Goal: Task Accomplishment & Management: Use online tool/utility

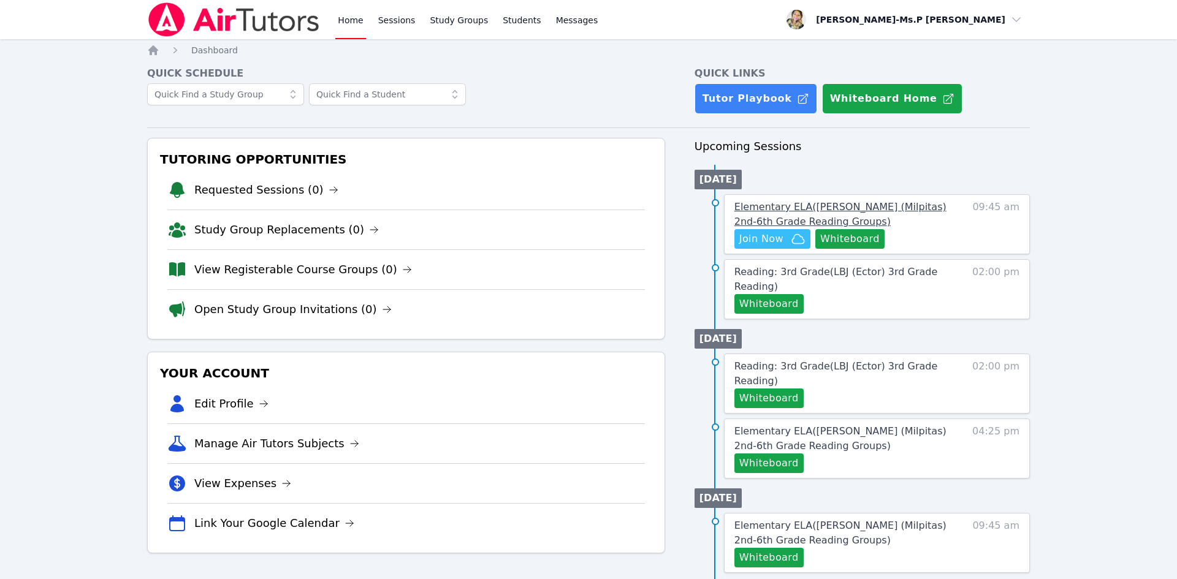
click at [927, 210] on span "Elementary ELA ( Weller (Milpitas) 2nd-6th Grade Reading Groups )" at bounding box center [840, 214] width 212 height 26
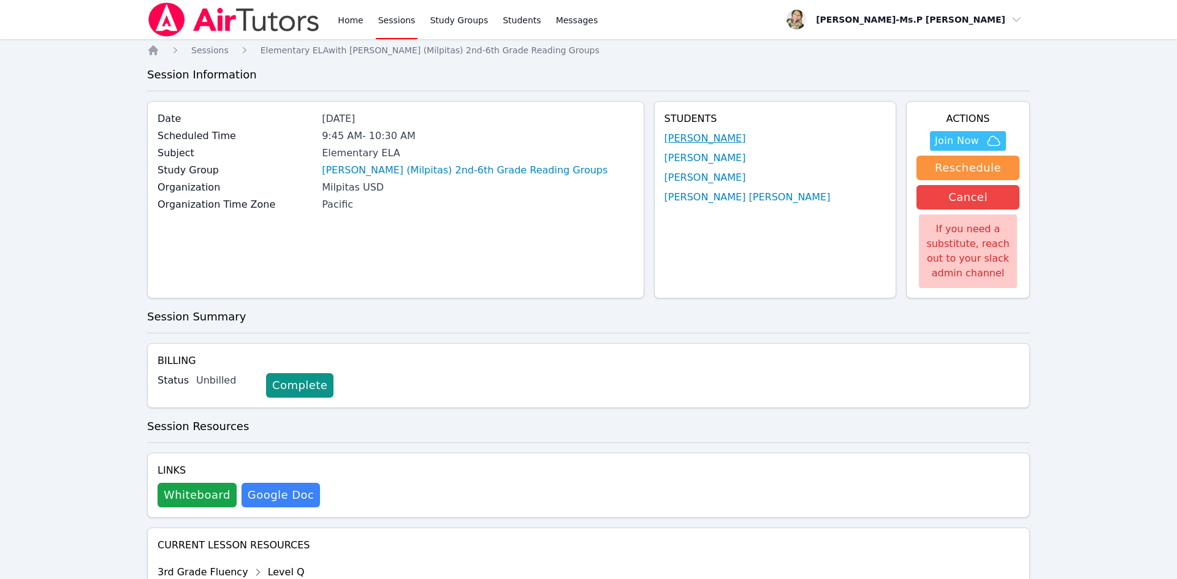
click at [729, 132] on link "Destiny Todd" at bounding box center [705, 138] width 82 height 15
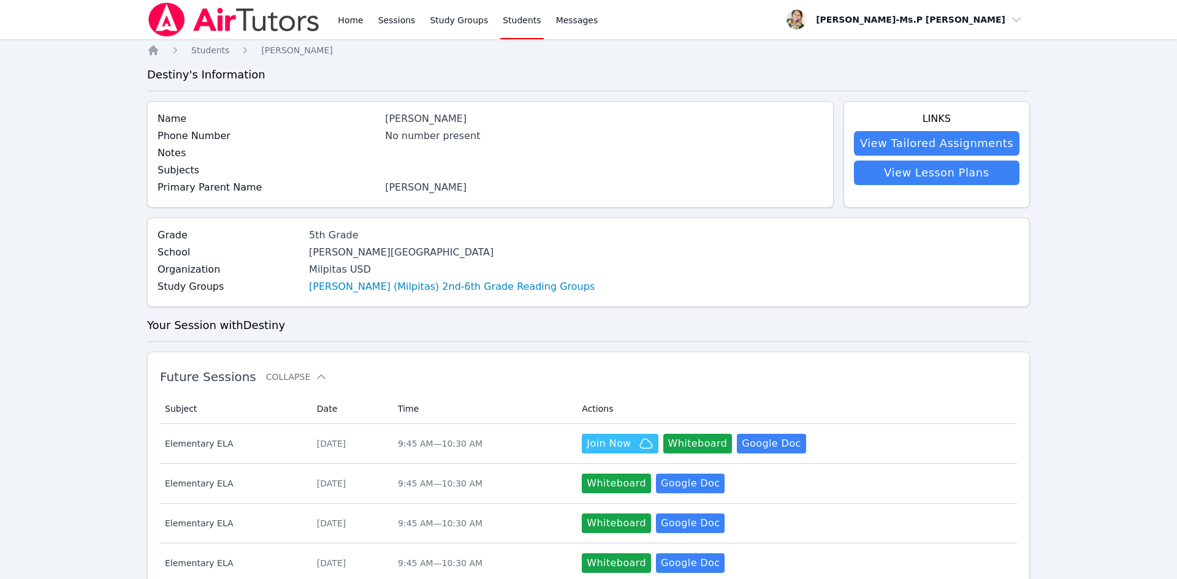
scroll to position [721, 0]
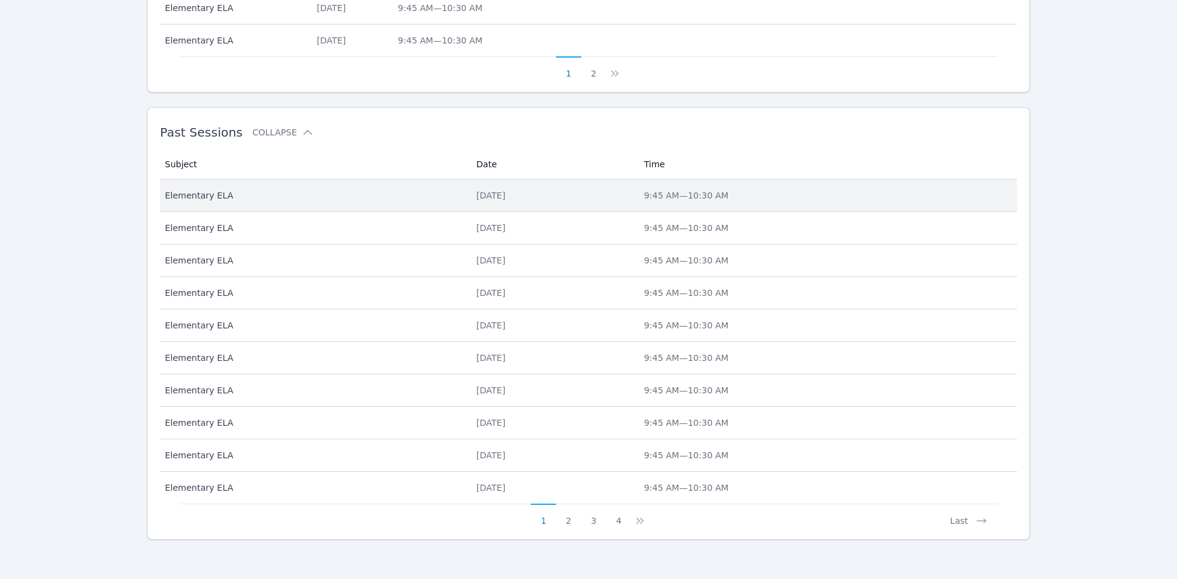
click at [166, 189] on span "Elementary ELA" at bounding box center [313, 195] width 297 height 12
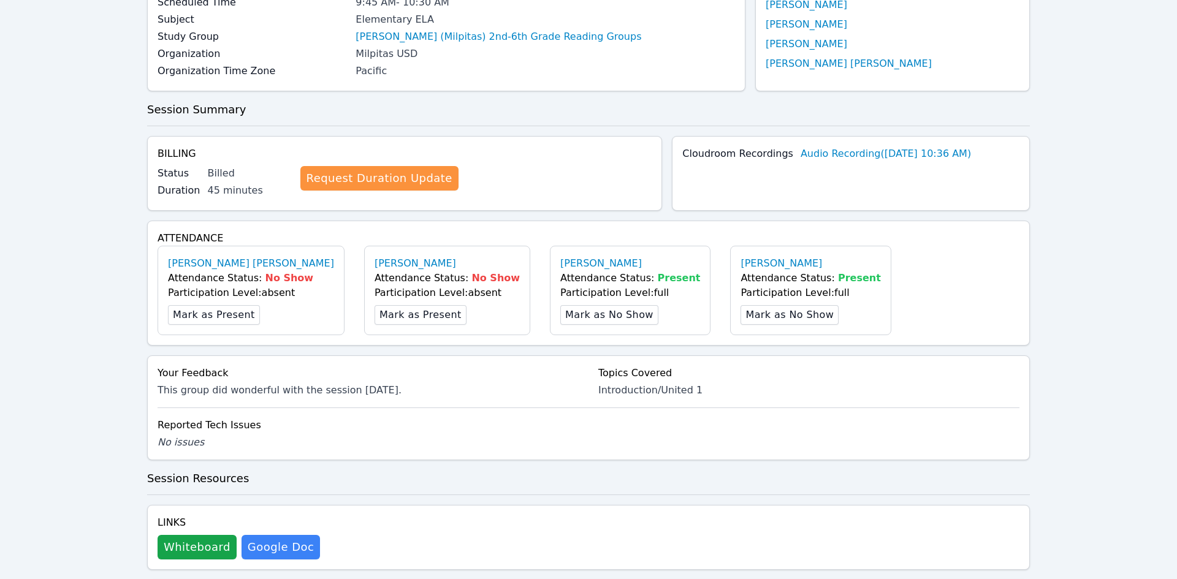
scroll to position [388, 0]
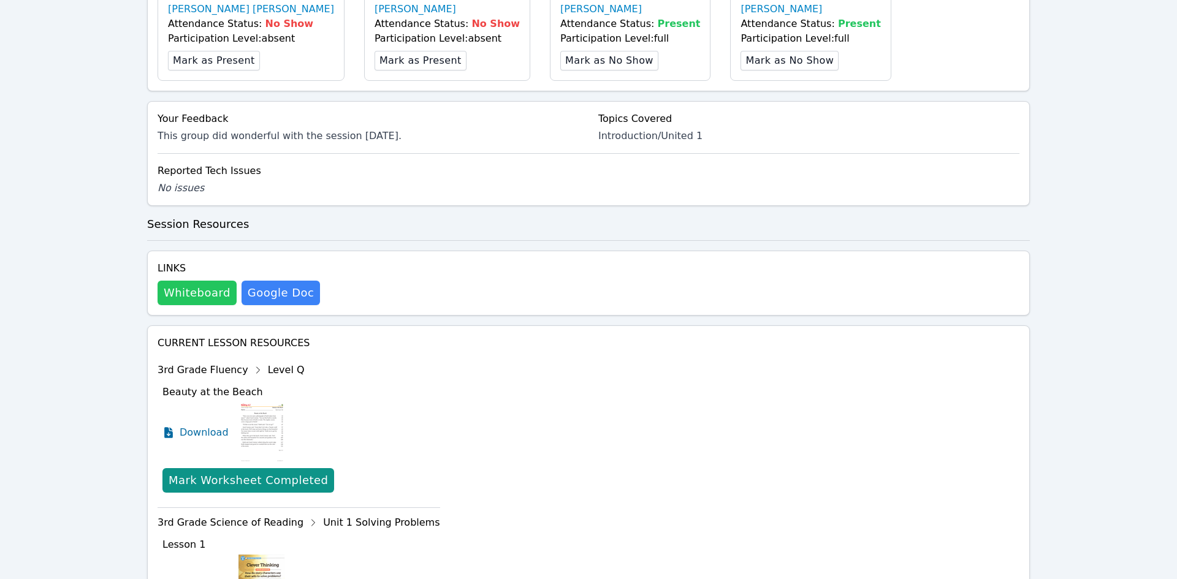
click at [181, 301] on button "Whiteboard" at bounding box center [197, 293] width 79 height 25
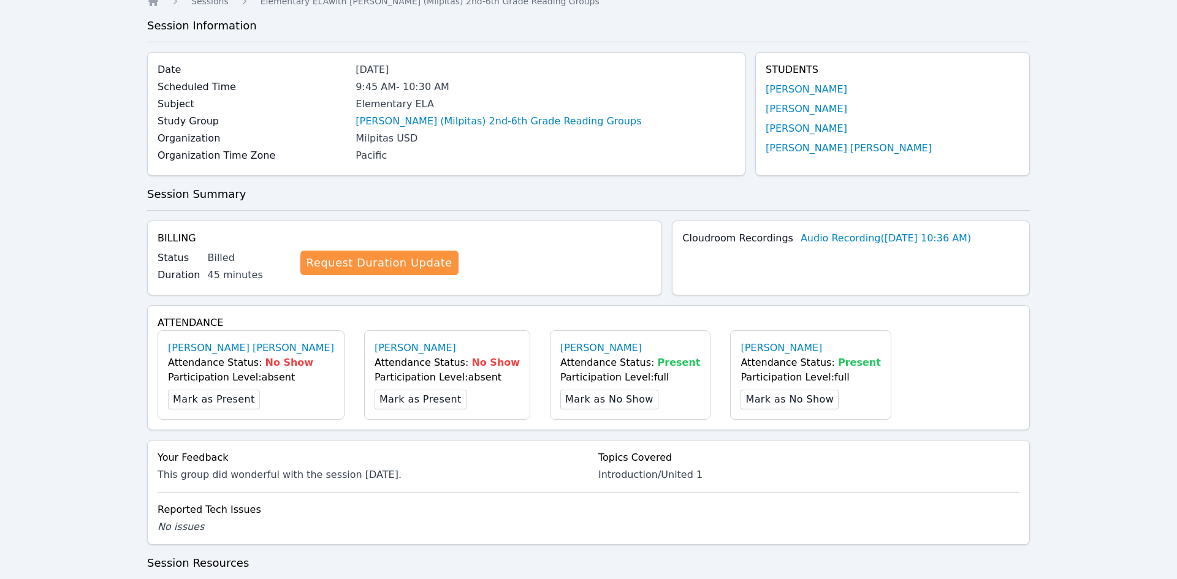
scroll to position [0, 0]
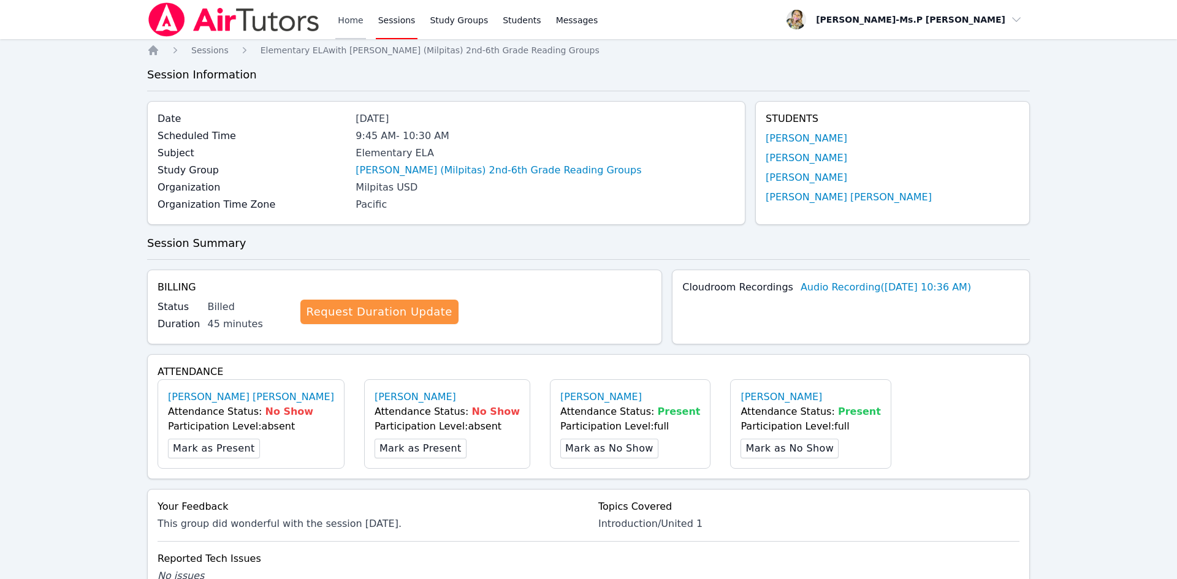
click at [341, 21] on link "Home" at bounding box center [350, 19] width 30 height 39
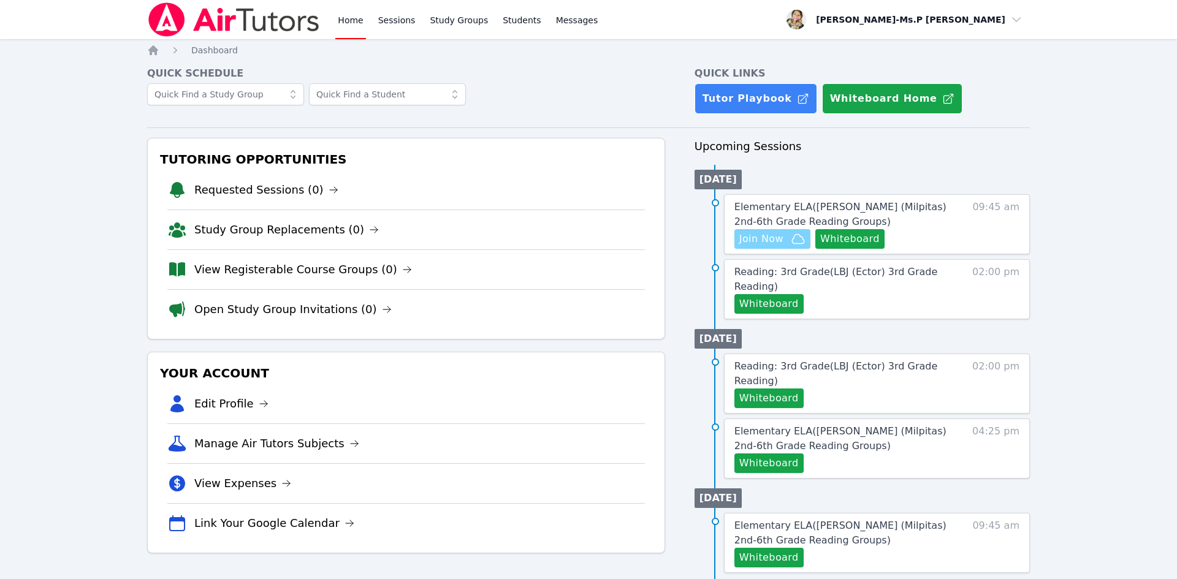
click at [786, 245] on span "Join Now" at bounding box center [772, 239] width 66 height 15
click at [781, 237] on span "Join Now" at bounding box center [761, 239] width 44 height 15
click at [846, 240] on button "Whiteboard" at bounding box center [849, 239] width 69 height 20
click at [406, 23] on link "Sessions" at bounding box center [397, 19] width 42 height 39
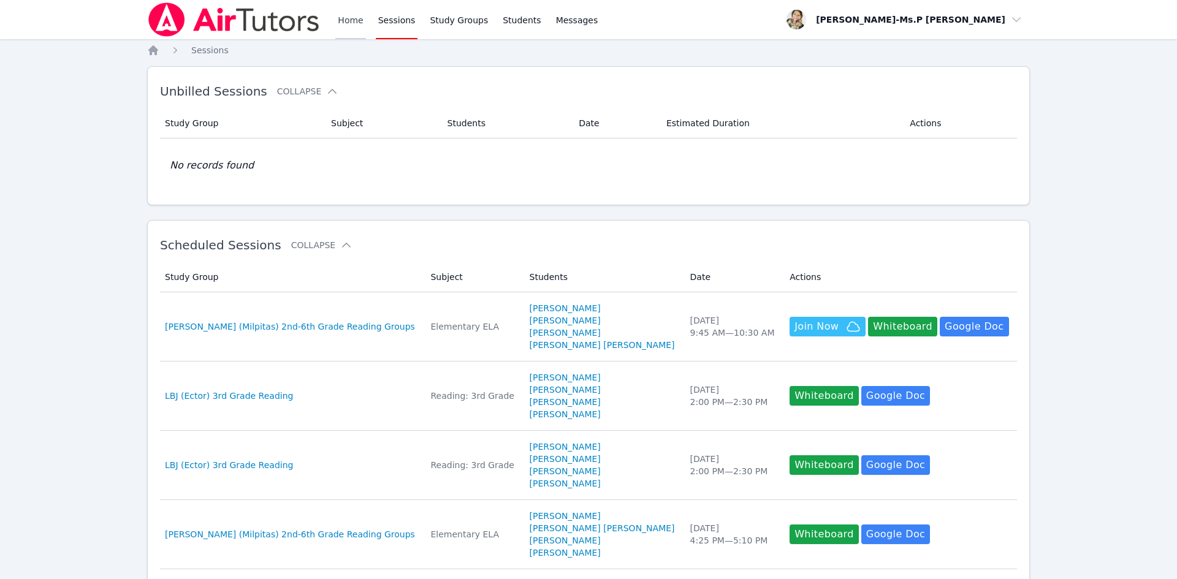
click at [353, 21] on link "Home" at bounding box center [350, 19] width 30 height 39
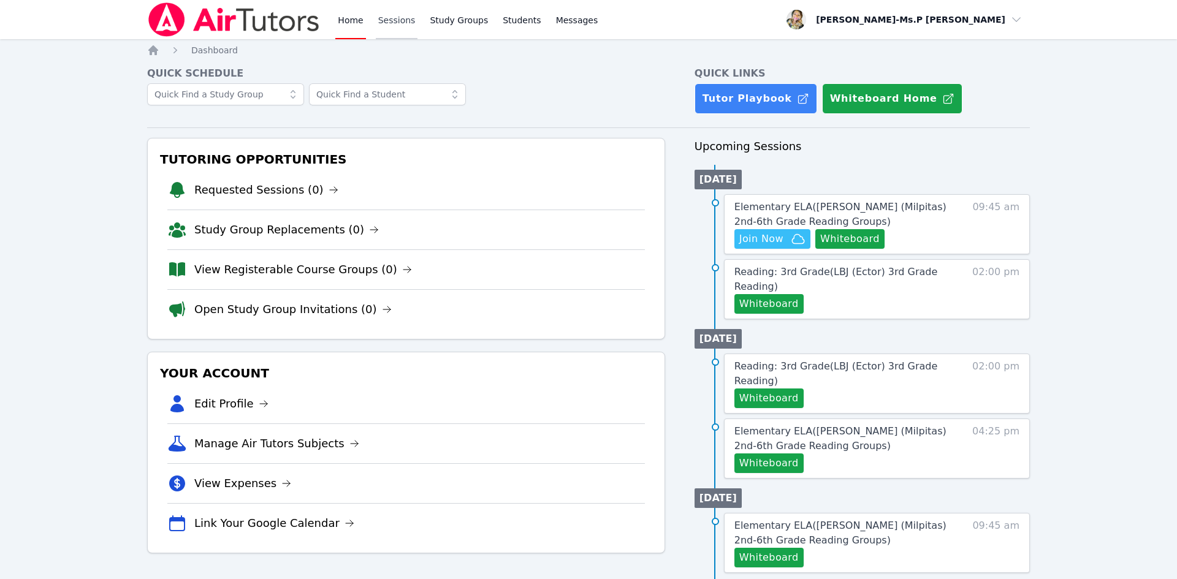
click at [376, 21] on link "Sessions" at bounding box center [397, 19] width 42 height 39
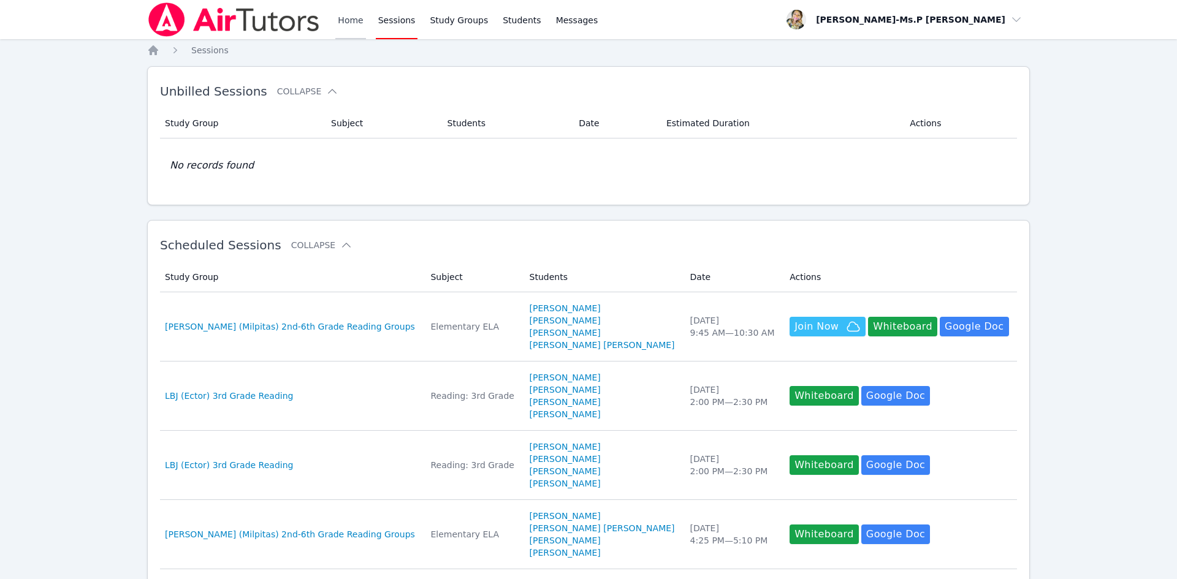
click at [344, 20] on link "Home" at bounding box center [350, 19] width 30 height 39
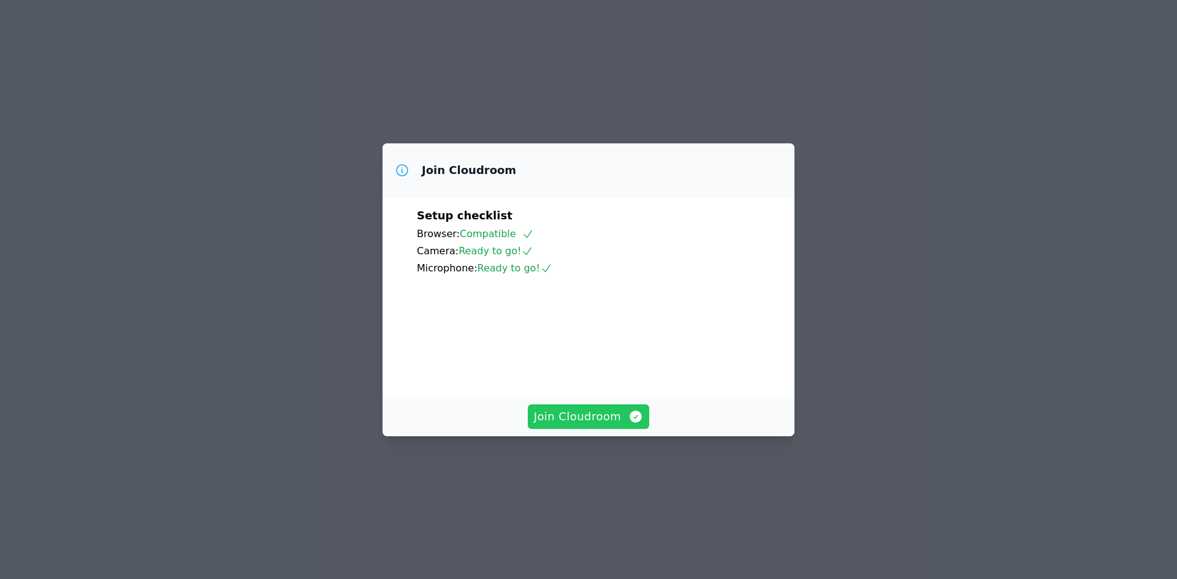
click at [598, 425] on span "Join Cloudroom" at bounding box center [589, 416] width 110 height 17
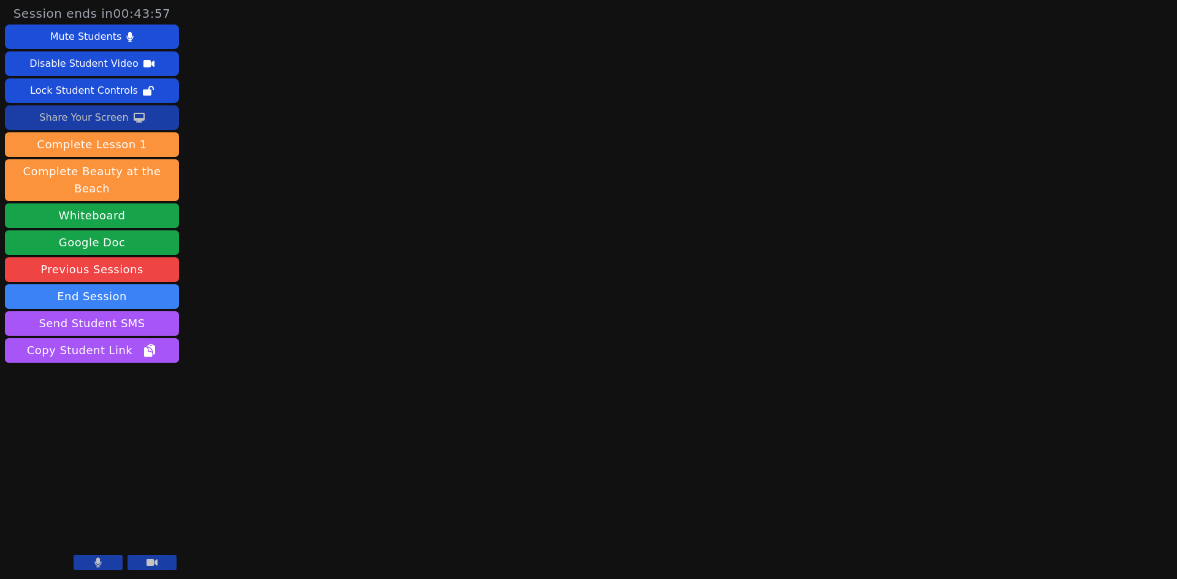
click at [126, 115] on button "Share Your Screen" at bounding box center [92, 117] width 174 height 25
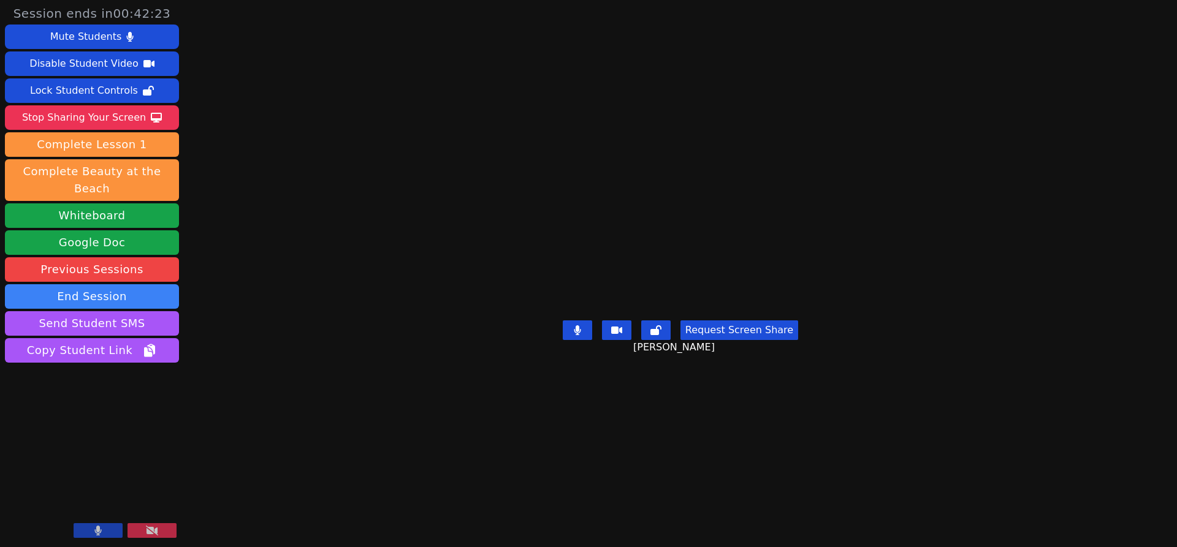
click at [164, 531] on button at bounding box center [151, 530] width 49 height 15
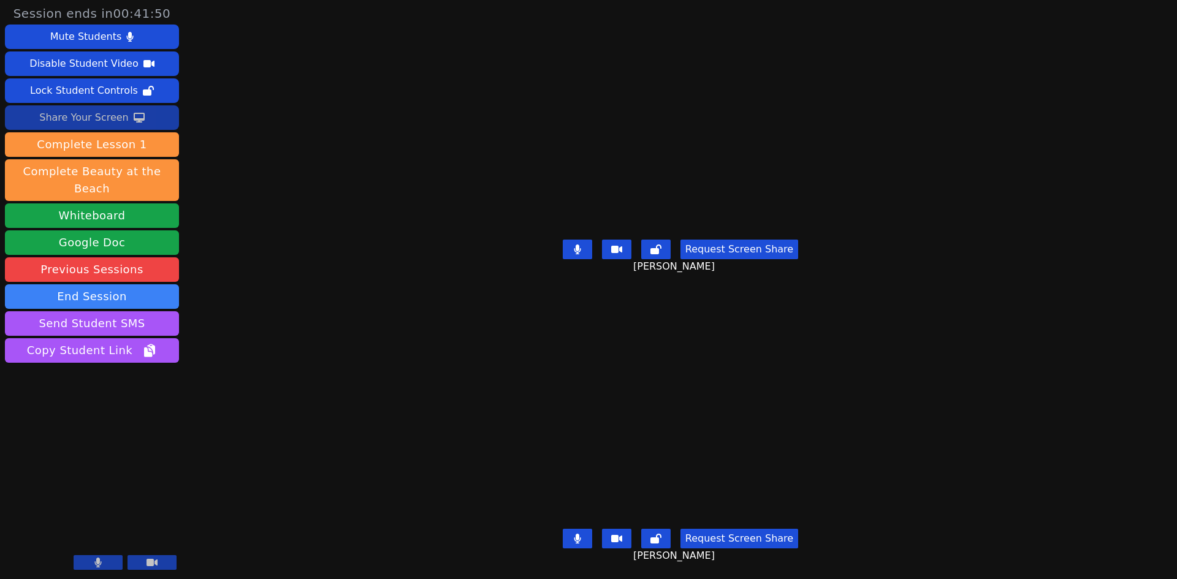
click at [107, 120] on div "Share Your Screen" at bounding box center [83, 118] width 89 height 20
click at [579, 253] on icon at bounding box center [577, 250] width 12 height 10
click at [588, 256] on button at bounding box center [577, 250] width 29 height 20
click at [577, 541] on icon at bounding box center [577, 539] width 12 height 10
click at [591, 543] on button at bounding box center [577, 539] width 29 height 20
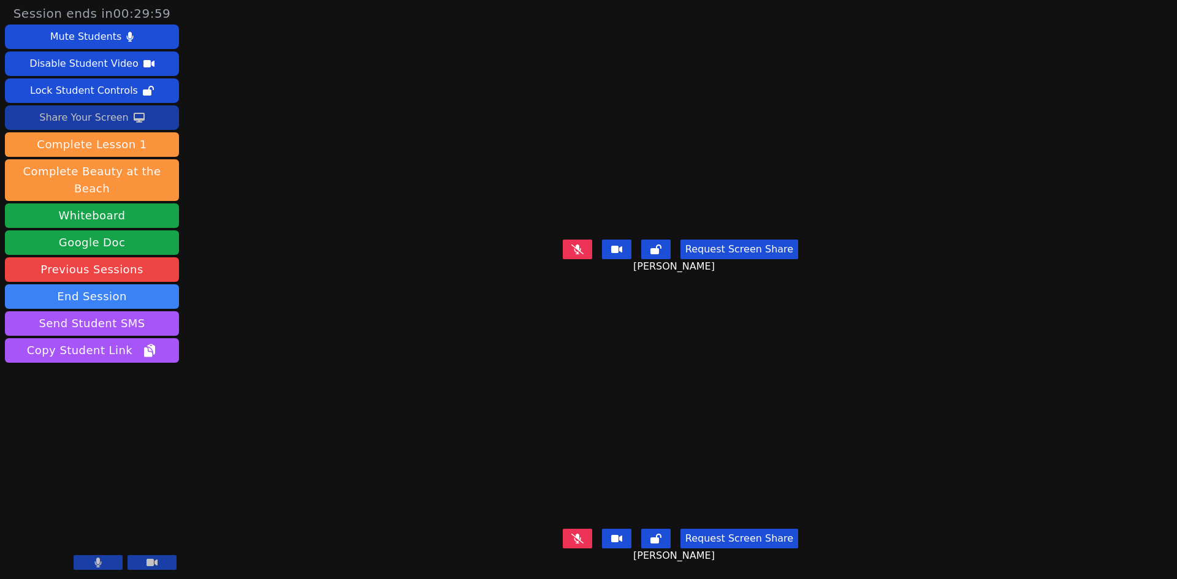
click at [592, 250] on button at bounding box center [577, 250] width 29 height 20
click at [592, 251] on button at bounding box center [577, 250] width 29 height 20
click at [584, 250] on icon at bounding box center [577, 250] width 12 height 10
click at [581, 245] on icon at bounding box center [577, 250] width 7 height 10
click at [583, 528] on div "Request Screen Share Tommy Nguyen" at bounding box center [680, 548] width 488 height 49
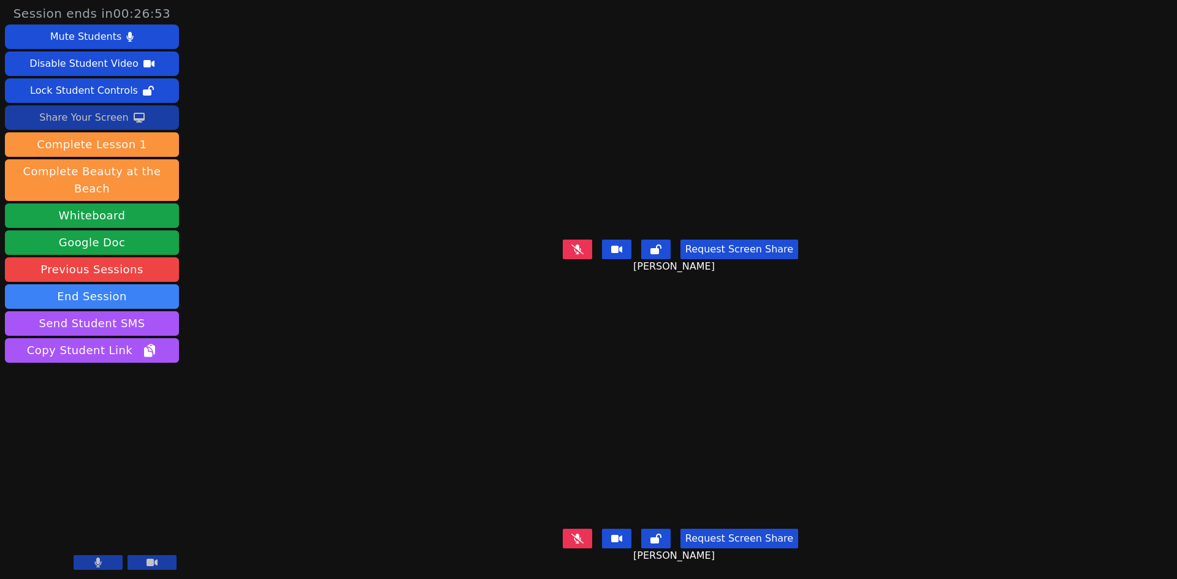
click at [581, 541] on icon at bounding box center [577, 539] width 12 height 10
click at [581, 536] on icon at bounding box center [577, 539] width 7 height 10
click at [592, 249] on button at bounding box center [577, 250] width 29 height 20
click at [585, 254] on button at bounding box center [577, 250] width 29 height 20
click at [578, 530] on button at bounding box center [577, 539] width 29 height 20
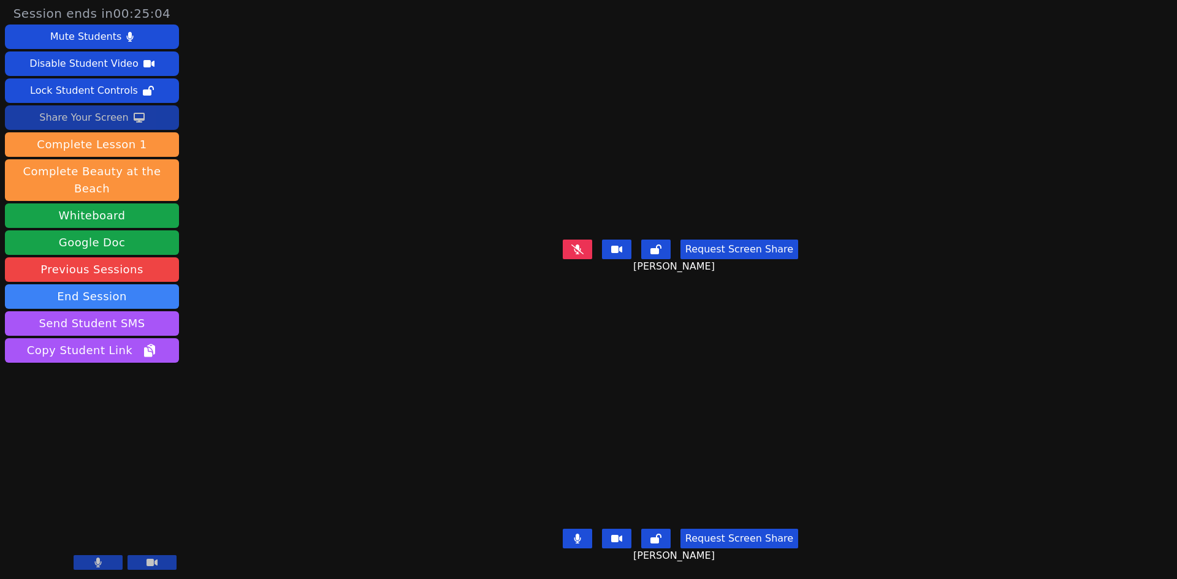
click at [590, 542] on button at bounding box center [577, 539] width 29 height 20
click at [591, 240] on button at bounding box center [577, 250] width 29 height 20
click at [581, 253] on icon at bounding box center [577, 250] width 7 height 10
drag, startPoint x: 585, startPoint y: 542, endPoint x: 551, endPoint y: 506, distance: 49.9
click at [584, 542] on icon at bounding box center [577, 539] width 12 height 10
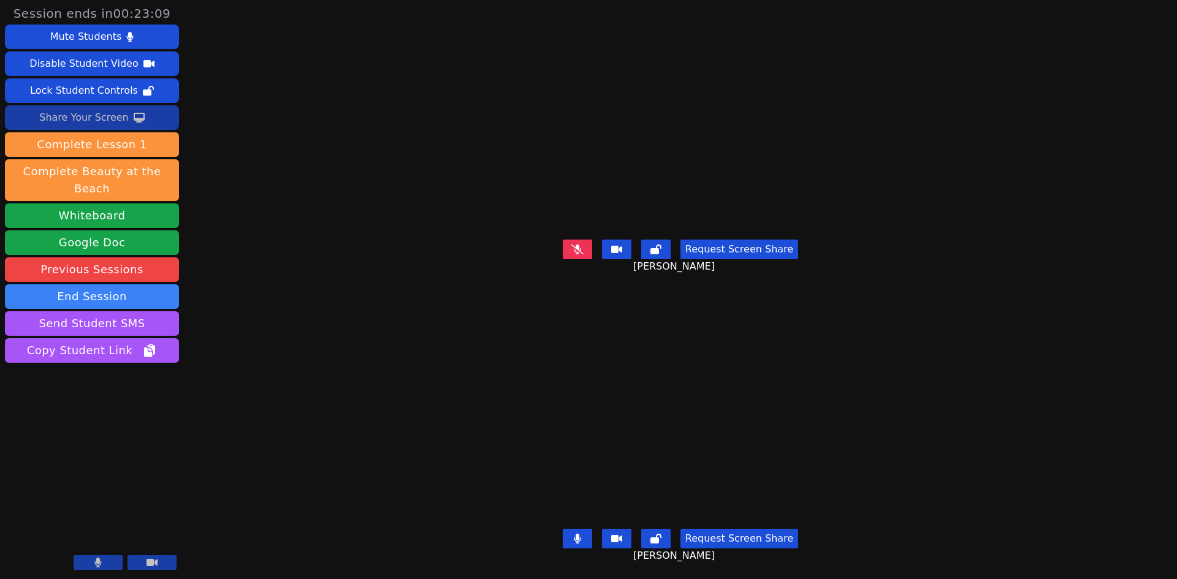
click at [603, 537] on div "Request Screen Share" at bounding box center [680, 539] width 235 height 20
click at [592, 539] on button at bounding box center [577, 539] width 29 height 20
click at [579, 249] on icon at bounding box center [577, 250] width 12 height 10
click at [588, 241] on button at bounding box center [577, 250] width 29 height 20
click at [590, 532] on button at bounding box center [577, 539] width 29 height 20
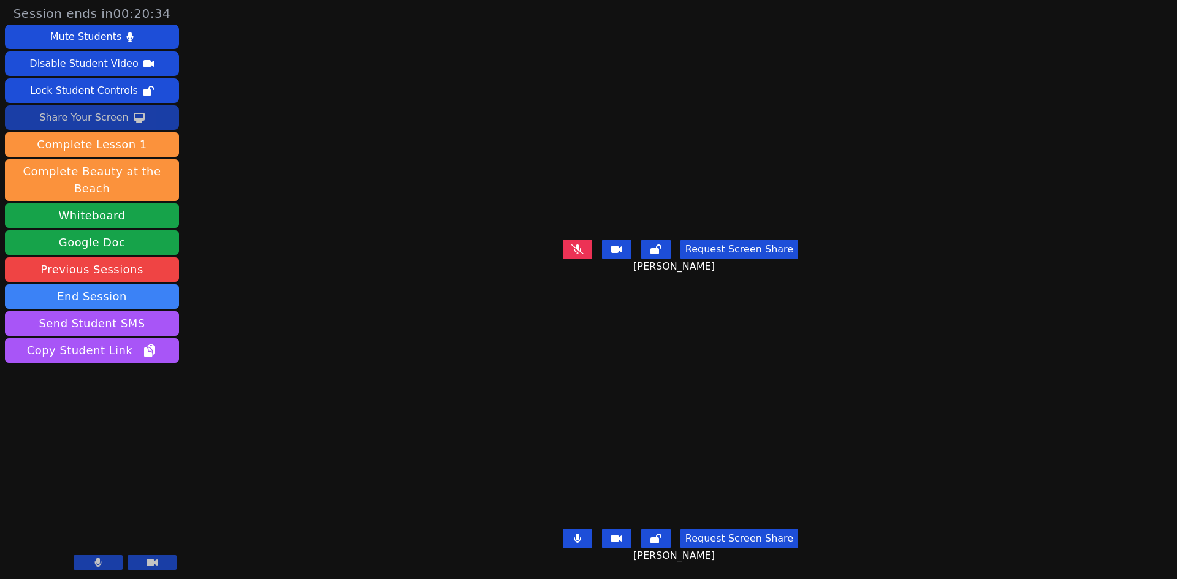
click at [592, 537] on button at bounding box center [577, 539] width 29 height 20
click at [584, 245] on icon at bounding box center [577, 250] width 12 height 10
click at [573, 244] on button at bounding box center [577, 250] width 29 height 20
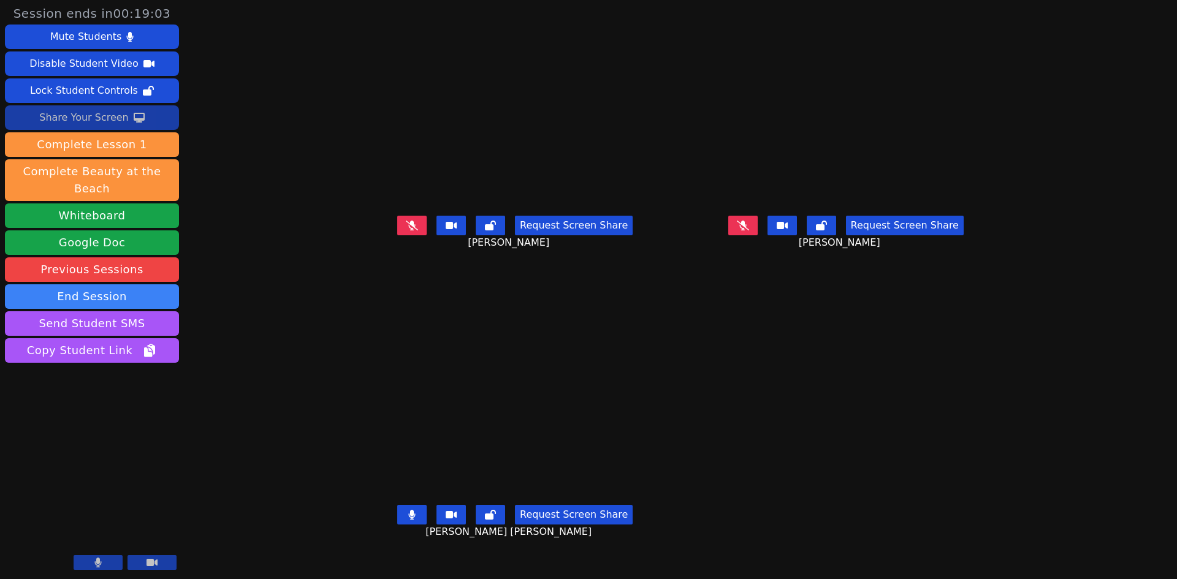
click at [72, 120] on div "Share Your Screen" at bounding box center [83, 118] width 89 height 20
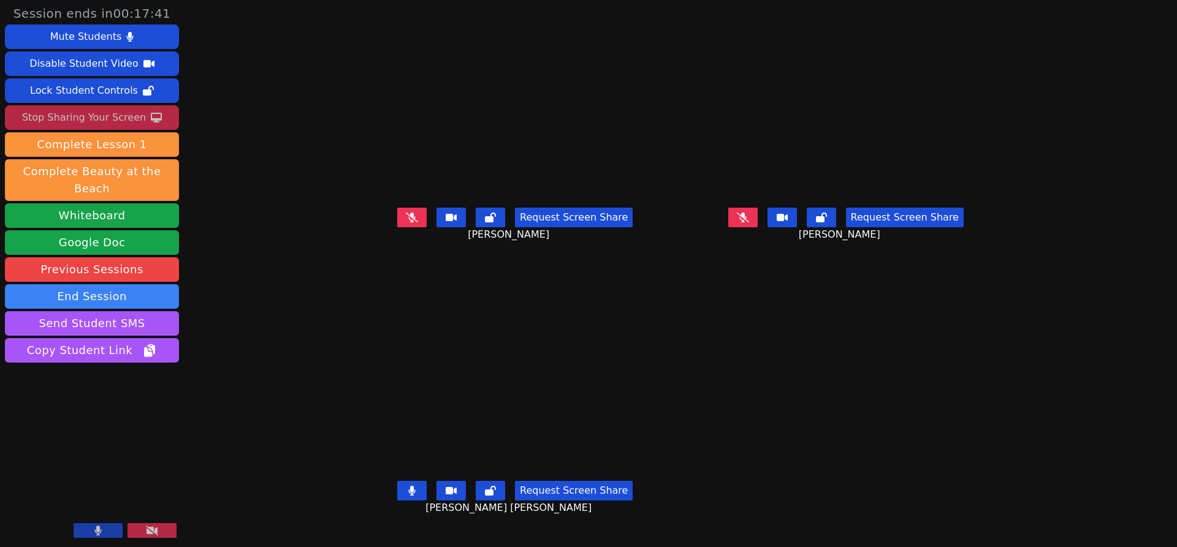
click at [406, 222] on icon at bounding box center [412, 217] width 12 height 10
click at [749, 223] on icon at bounding box center [743, 218] width 12 height 10
click at [409, 223] on icon at bounding box center [412, 218] width 7 height 10
click at [758, 227] on button at bounding box center [742, 218] width 29 height 20
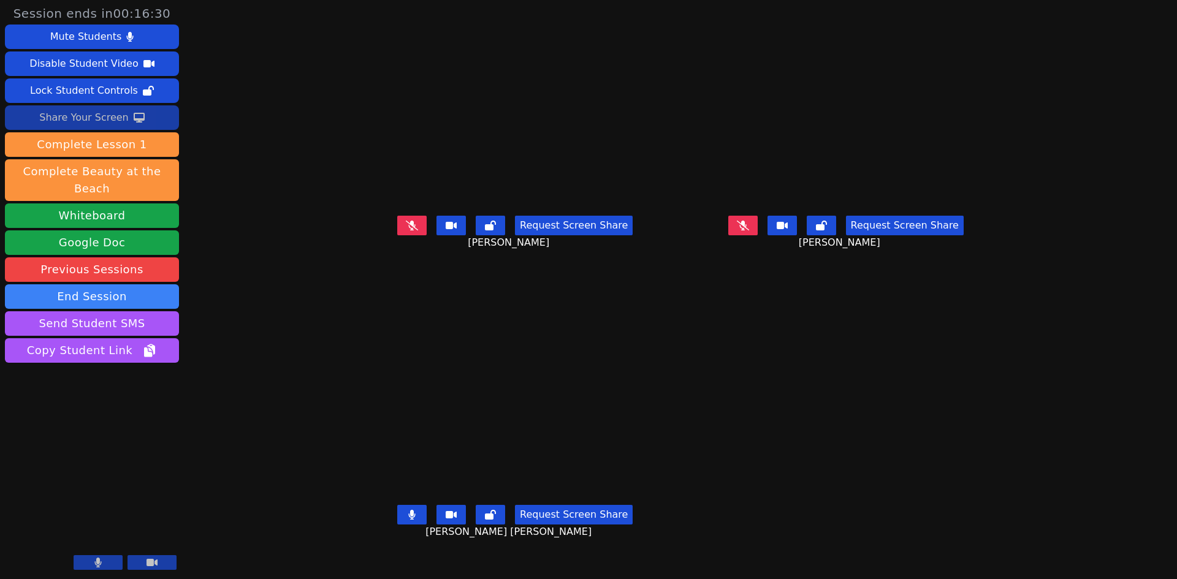
click at [397, 235] on div "Request Screen Share" at bounding box center [514, 226] width 235 height 20
click at [409, 520] on icon at bounding box center [412, 515] width 7 height 10
click at [397, 235] on button at bounding box center [411, 226] width 29 height 20
click at [397, 525] on button at bounding box center [411, 515] width 29 height 20
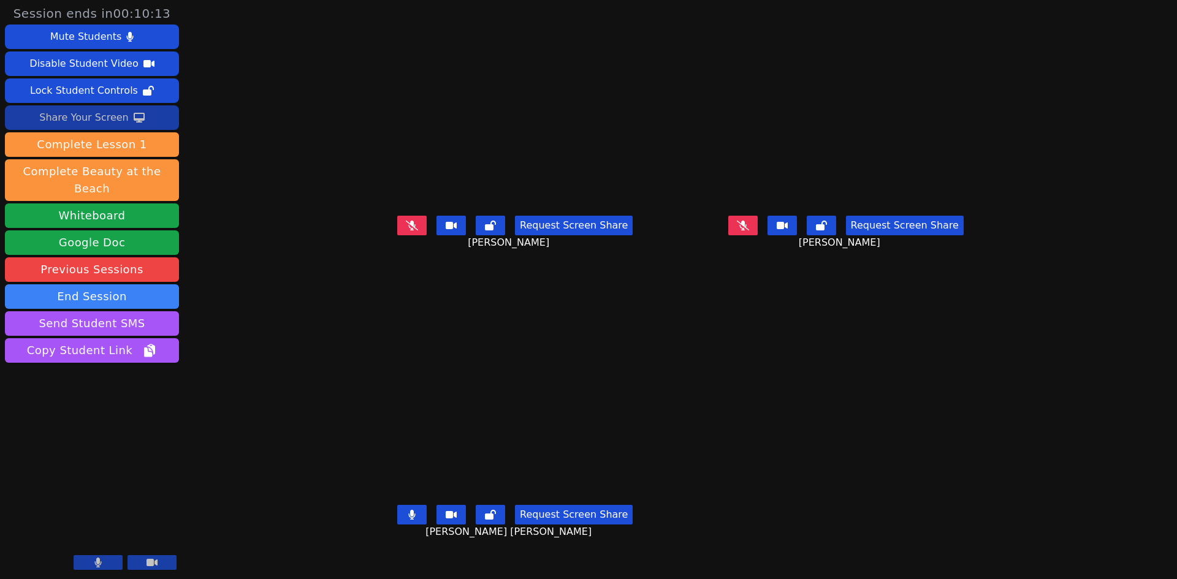
click at [408, 520] on icon at bounding box center [411, 515] width 7 height 10
click at [406, 520] on icon at bounding box center [412, 515] width 12 height 10
click at [397, 525] on button at bounding box center [411, 515] width 29 height 20
click at [397, 235] on button at bounding box center [411, 226] width 29 height 20
click at [749, 230] on icon at bounding box center [743, 225] width 12 height 10
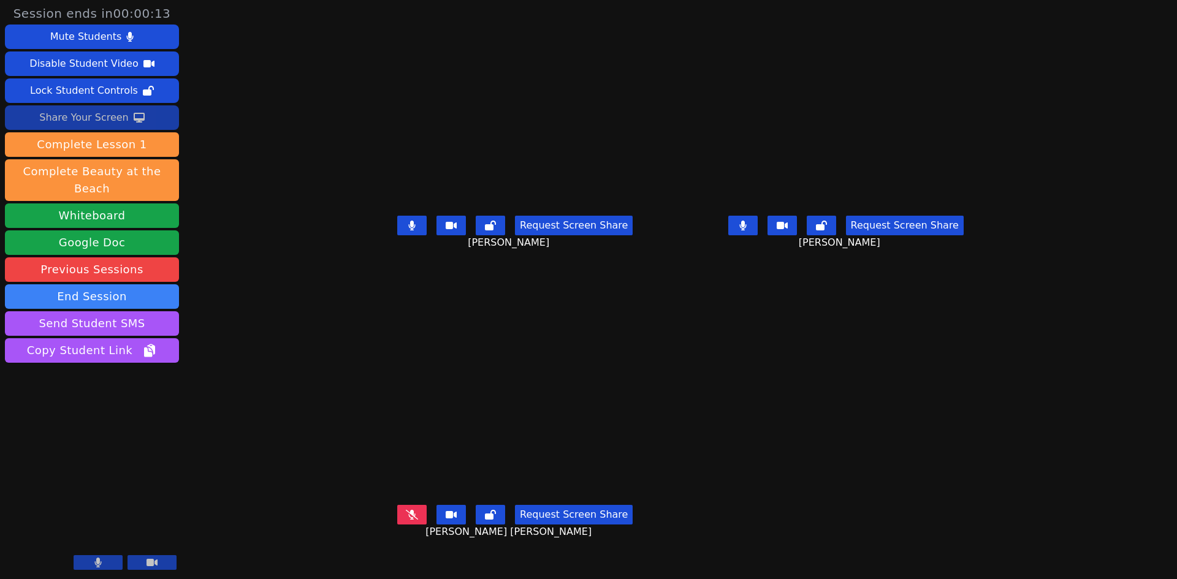
click at [397, 525] on button at bounding box center [411, 515] width 29 height 20
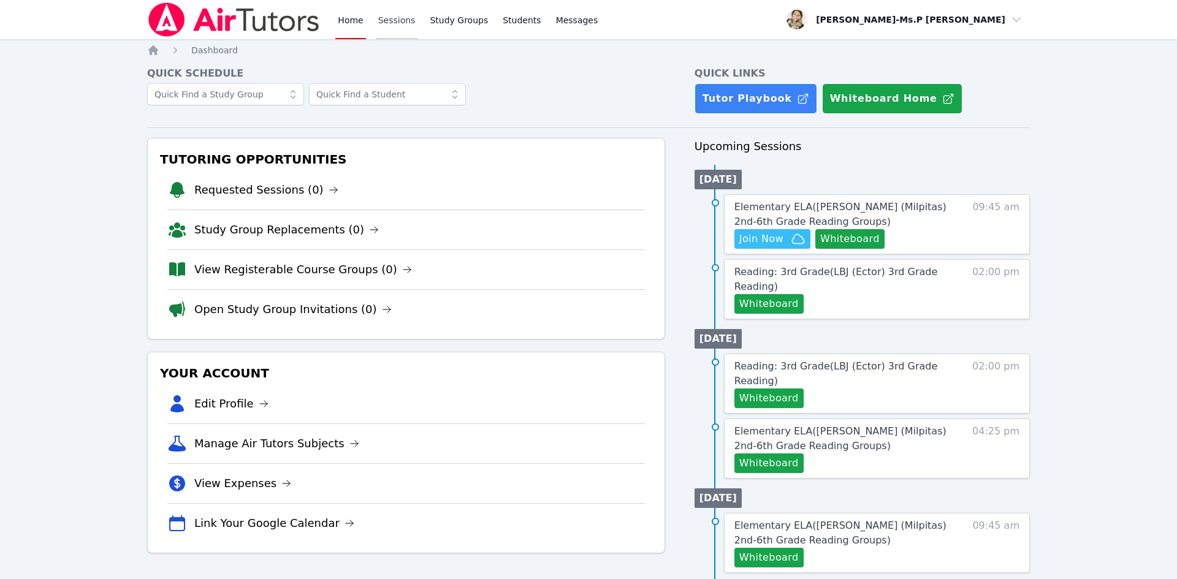
click at [408, 26] on link "Sessions" at bounding box center [397, 19] width 42 height 39
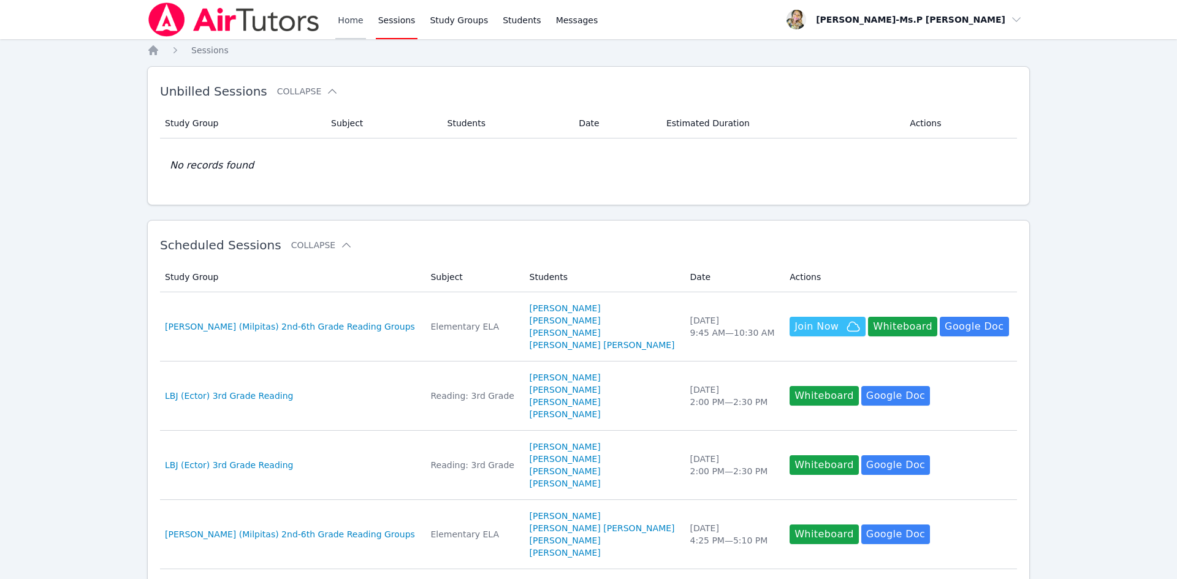
click at [360, 10] on link "Home" at bounding box center [350, 19] width 30 height 39
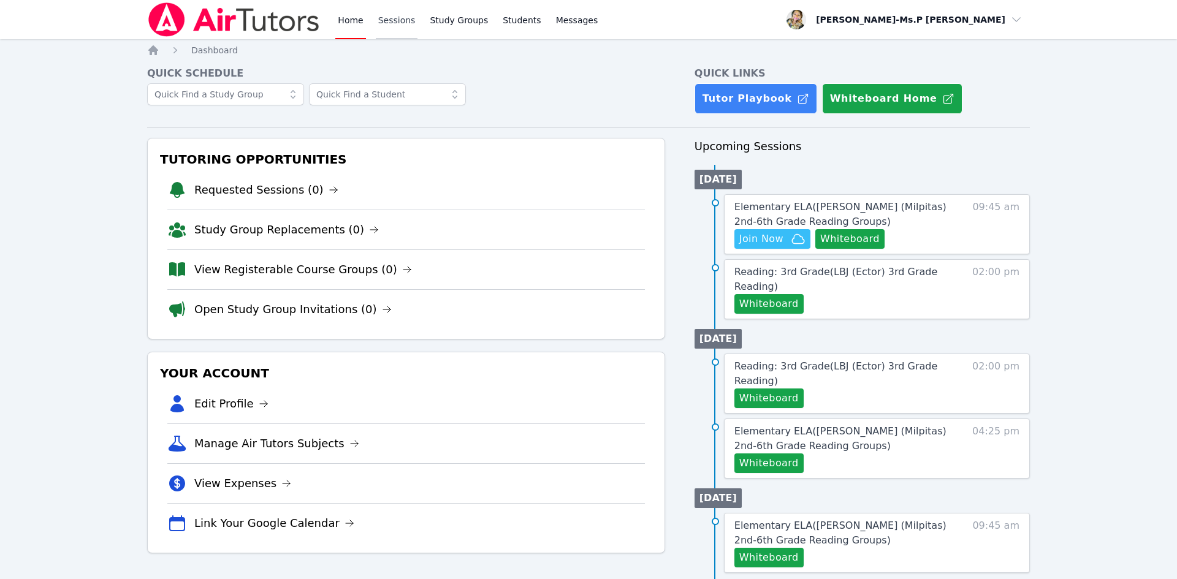
click at [376, 21] on link "Sessions" at bounding box center [397, 19] width 42 height 39
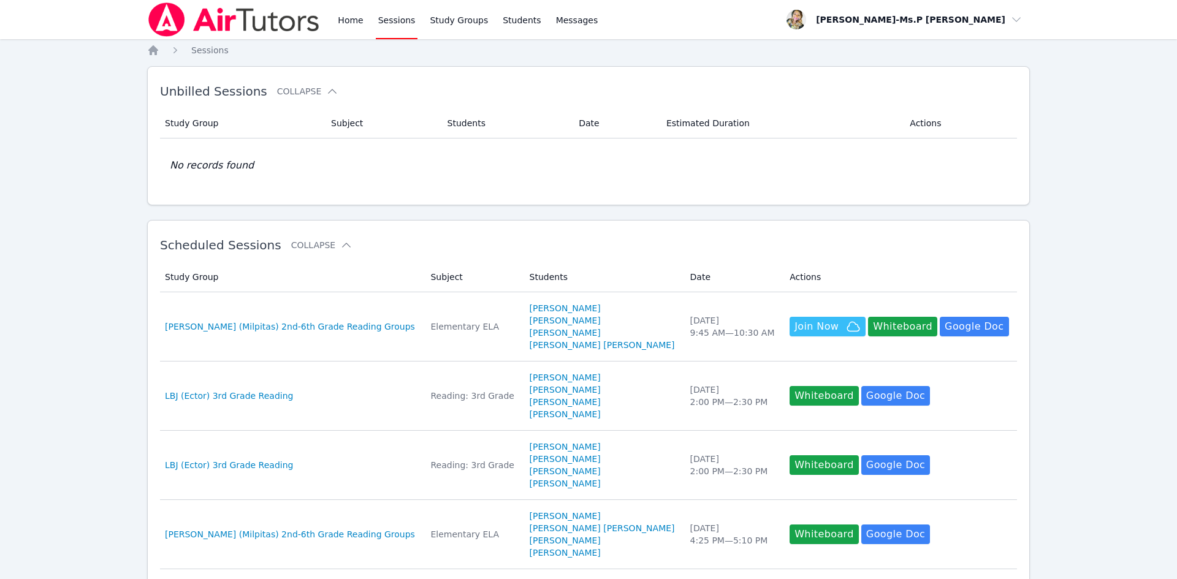
click at [368, 22] on div "Home Sessions Study Groups Students Messages" at bounding box center [467, 19] width 265 height 39
click at [367, 21] on div "Home Sessions Study Groups Students Messages" at bounding box center [467, 19] width 265 height 39
click at [357, 21] on link "Home" at bounding box center [350, 19] width 30 height 39
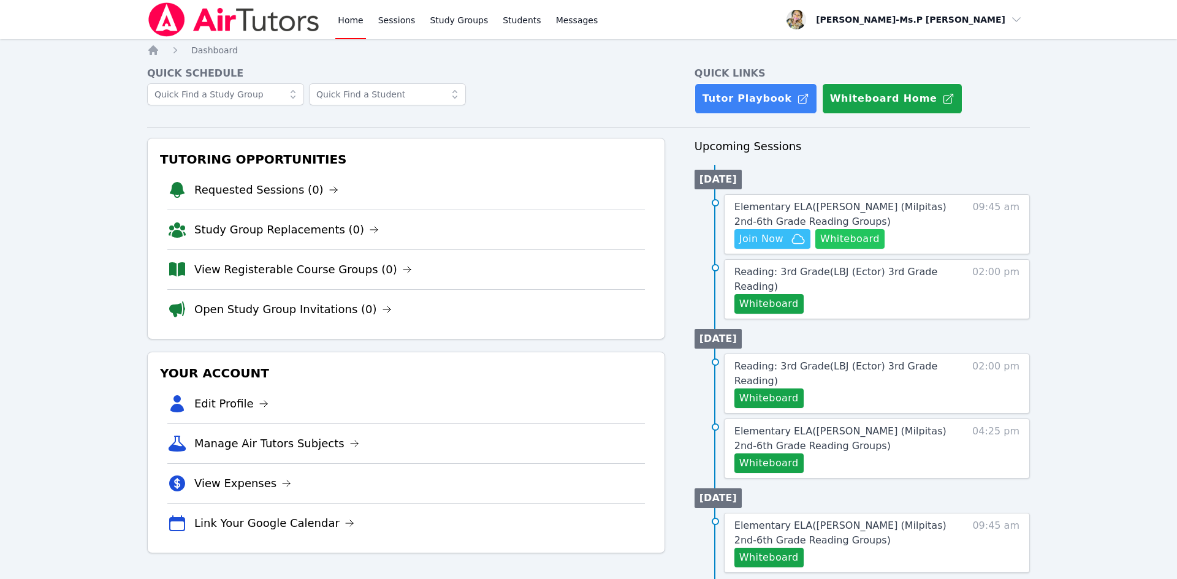
click at [856, 239] on button "Whiteboard" at bounding box center [849, 239] width 69 height 20
click at [378, 25] on link "Sessions" at bounding box center [397, 19] width 42 height 39
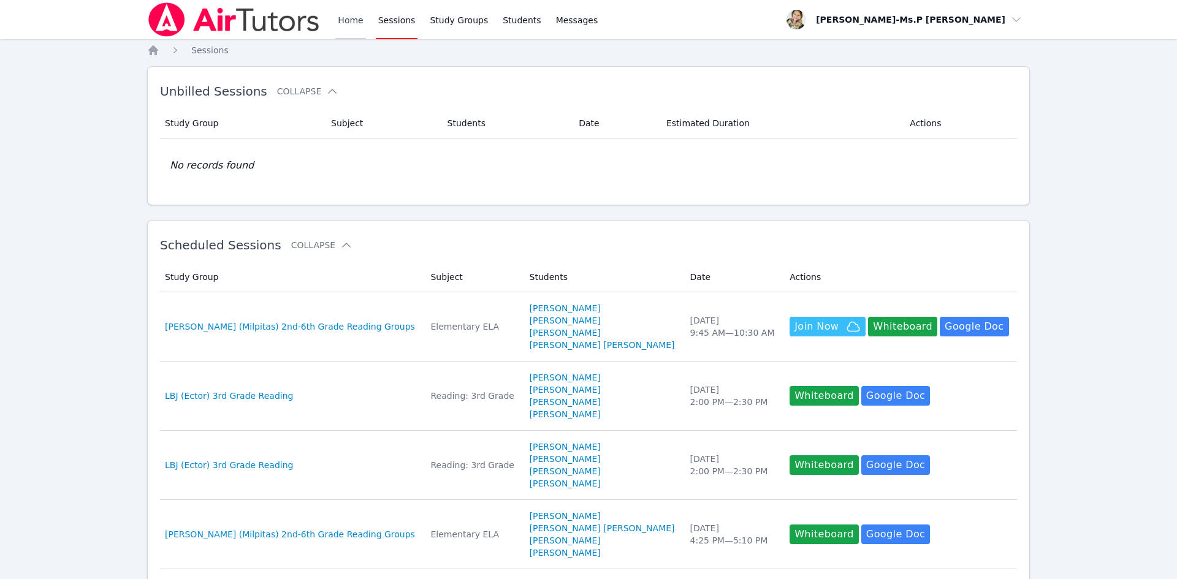
click at [354, 21] on link "Home" at bounding box center [350, 19] width 30 height 39
